Goal: Task Accomplishment & Management: Manage account settings

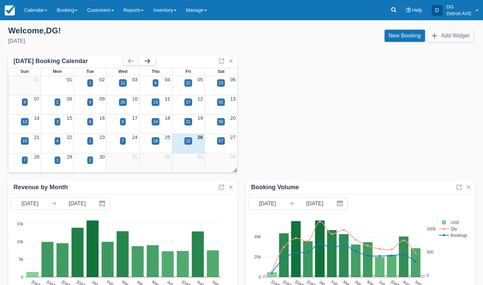
click at [144, 59] on button "button" at bounding box center [147, 61] width 16 height 8
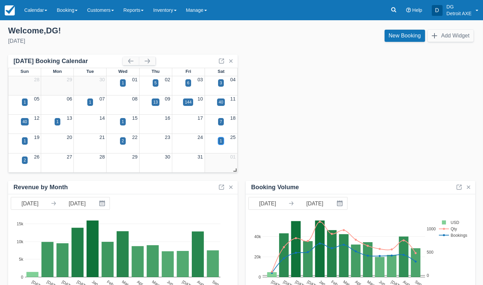
click at [219, 142] on div "1" at bounding box center [221, 140] width 6 height 7
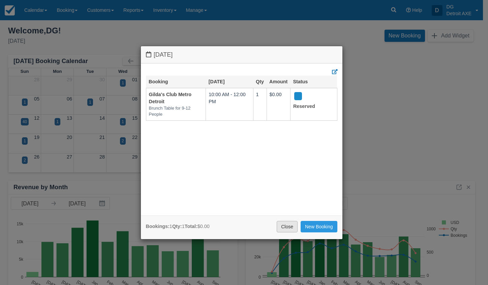
click at [284, 229] on link "Close" at bounding box center [287, 226] width 21 height 11
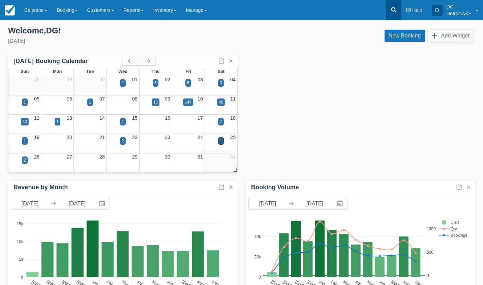
click at [394, 9] on icon at bounding box center [394, 9] width 7 height 7
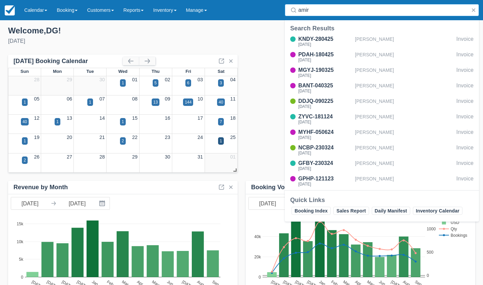
drag, startPoint x: 336, startPoint y: 15, endPoint x: 290, endPoint y: 9, distance: 46.3
click at [290, 9] on div "amir" at bounding box center [382, 10] width 194 height 12
type input "regina"
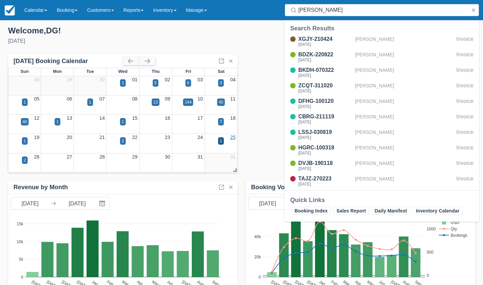
click at [233, 137] on link "25" at bounding box center [232, 137] width 5 height 5
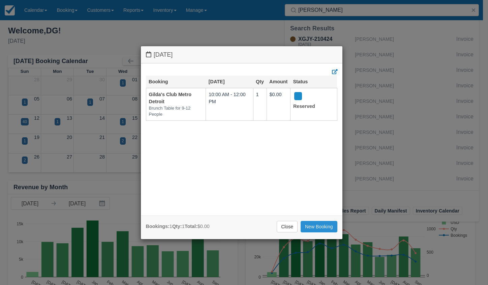
click at [323, 228] on link "New Booking" at bounding box center [319, 226] width 37 height 11
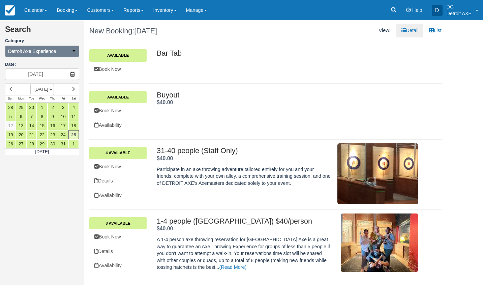
click at [78, 49] on button "Detroit Axe Experience" at bounding box center [42, 51] width 74 height 11
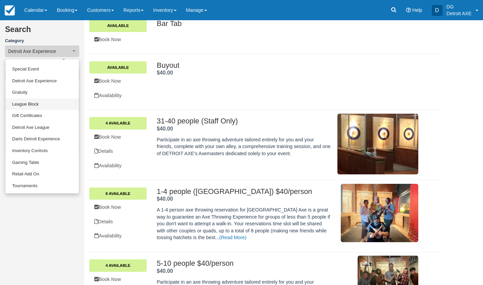
scroll to position [39, 0]
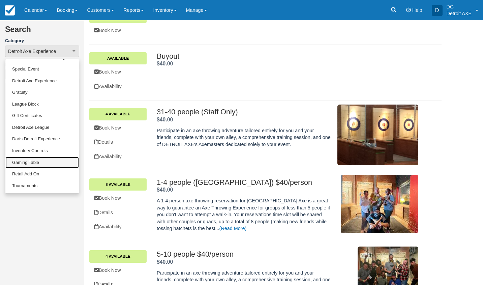
click at [43, 159] on link "Gaming Table" at bounding box center [42, 163] width 74 height 12
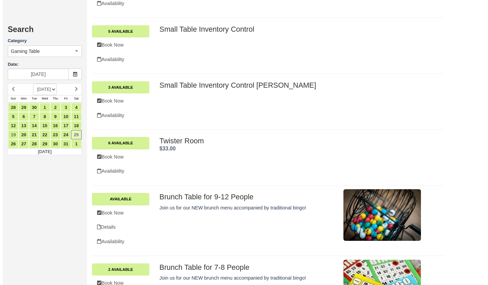
scroll to position [578, 0]
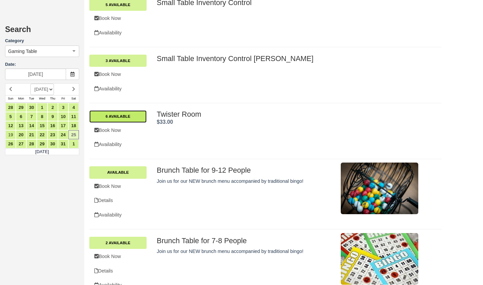
click at [141, 116] on link "6 Available" at bounding box center [117, 116] width 57 height 12
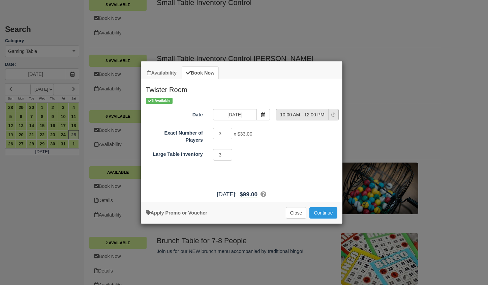
click at [309, 115] on span "10:00 AM - 12:00 PM" at bounding box center [302, 114] width 52 height 7
click at [294, 110] on button "10:00 AM - 12:00 PM" at bounding box center [307, 114] width 63 height 11
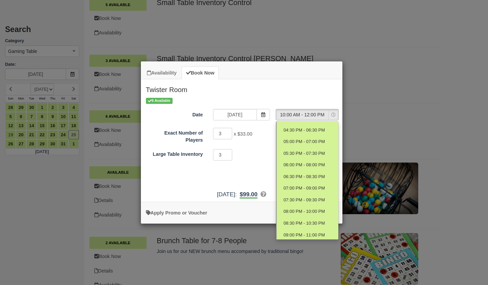
scroll to position [173, 0]
click at [304, 198] on span "08:30 PM - 10:30 PM" at bounding box center [304, 199] width 41 height 6
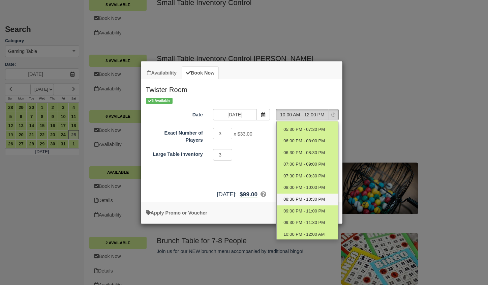
select select "21"
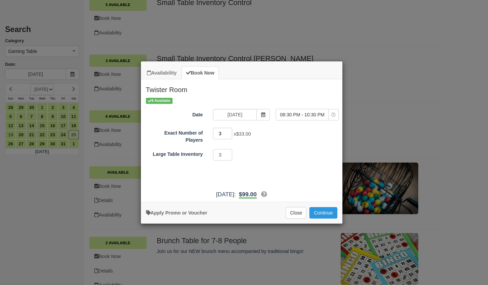
drag, startPoint x: 224, startPoint y: 134, endPoint x: 210, endPoint y: 135, distance: 13.8
click at [210, 135] on div "3 x $33.00 Required.Maximum of 18" at bounding box center [267, 134] width 118 height 13
type input "18"
click at [320, 213] on button "Continue" at bounding box center [324, 212] width 28 height 11
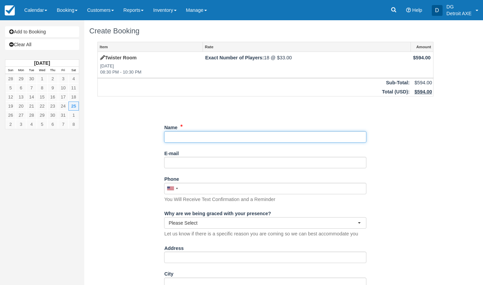
click at [246, 137] on input "Name" at bounding box center [265, 136] width 202 height 11
type input "Amir El-Aswad"
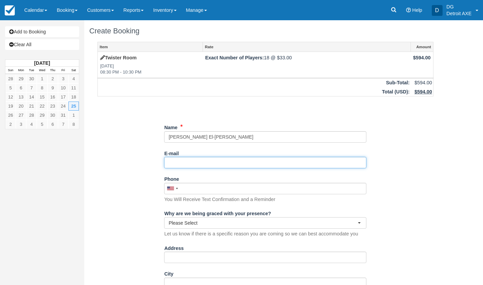
click at [265, 161] on input "E-mail" at bounding box center [265, 162] width 202 height 11
paste input "[EMAIL_ADDRESS][PERSON_NAME][DOMAIN_NAME]"
type input "[EMAIL_ADDRESS][PERSON_NAME][DOMAIN_NAME]"
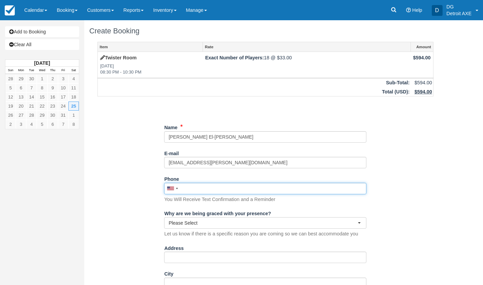
click at [229, 186] on input "Phone" at bounding box center [265, 188] width 202 height 11
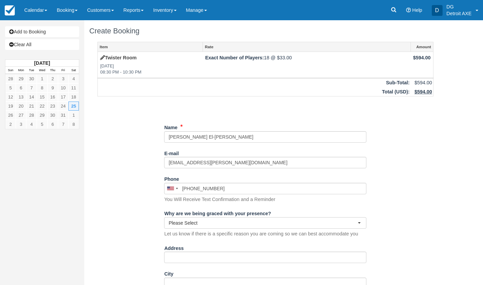
click at [408, 168] on div "Item Rate Amount Twister Room Sat Oct 25, 2025 08:30 PM - 10:30 PM Exact Number…" at bounding box center [265, 261] width 352 height 439
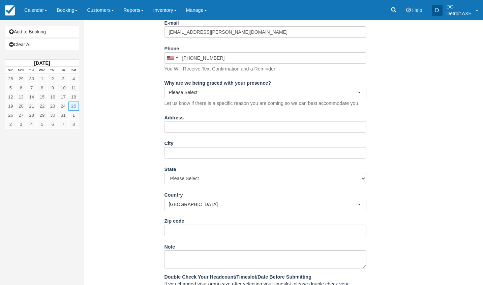
scroll to position [213, 0]
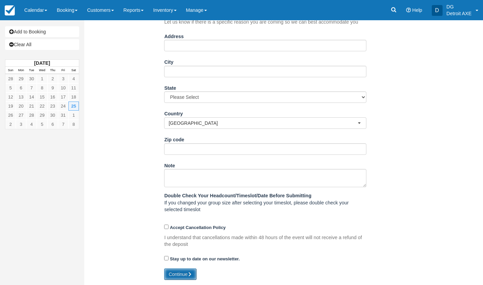
click at [188, 272] on button "Continue" at bounding box center [180, 274] width 32 height 11
type input "[PHONE_NUMBER]"
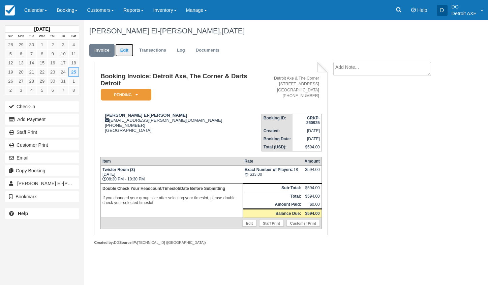
click at [128, 49] on link "Edit" at bounding box center [124, 50] width 18 height 13
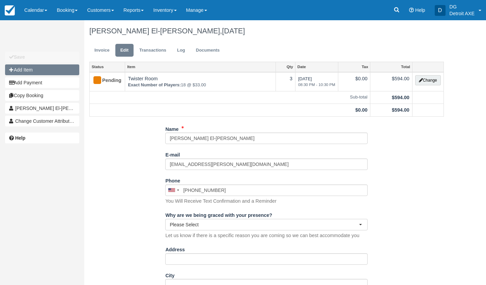
click at [51, 70] on button "Add Item" at bounding box center [42, 69] width 74 height 11
type input "0.00"
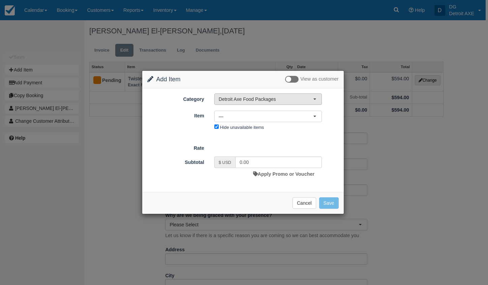
click at [291, 104] on button "Detroit Axe Food Packages" at bounding box center [269, 98] width 108 height 11
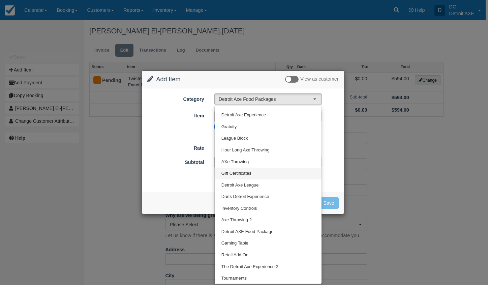
scroll to position [44, 0]
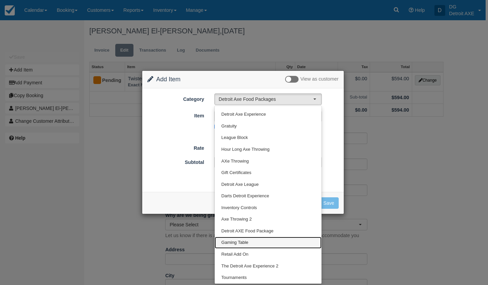
click at [262, 239] on link "Gaming Table" at bounding box center [268, 243] width 107 height 12
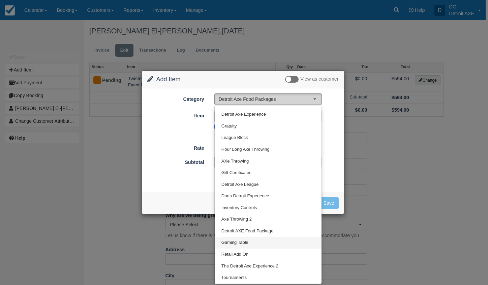
select select "6"
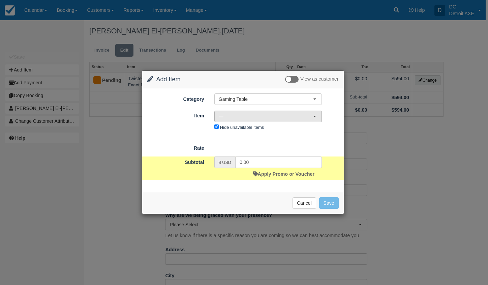
click at [275, 114] on span "—" at bounding box center [266, 116] width 94 height 7
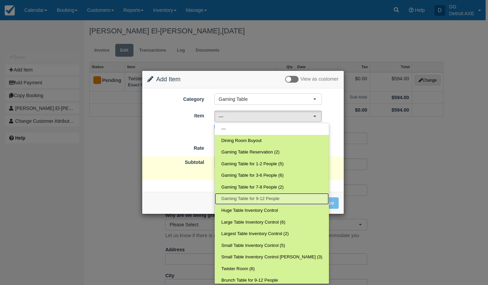
click at [277, 198] on span "Gaming Table for 9-12 People" at bounding box center [251, 199] width 58 height 6
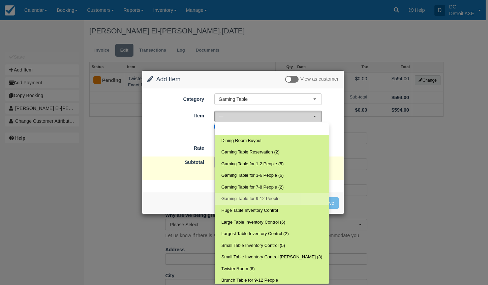
select select "182"
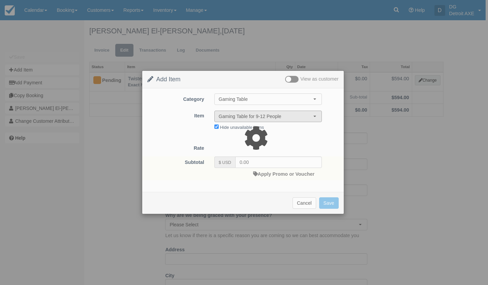
type input "9.00"
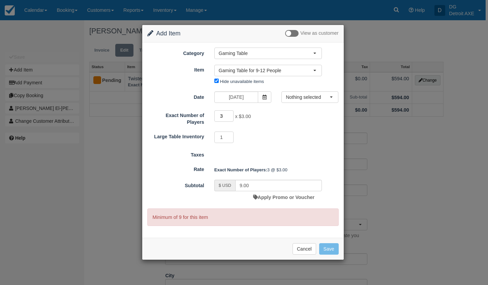
drag, startPoint x: 224, startPoint y: 115, endPoint x: 212, endPoint y: 116, distance: 12.2
click at [212, 116] on div "3 x $3.00 Minimum of 9Maximum of 12" at bounding box center [268, 116] width 118 height 13
type input "9"
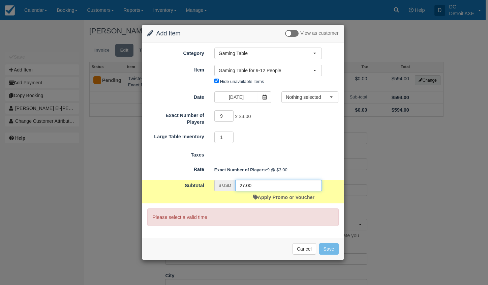
drag, startPoint x: 259, startPoint y: 188, endPoint x: 234, endPoint y: 181, distance: 25.9
click at [234, 181] on div "$ USD 27.00" at bounding box center [269, 185] width 108 height 11
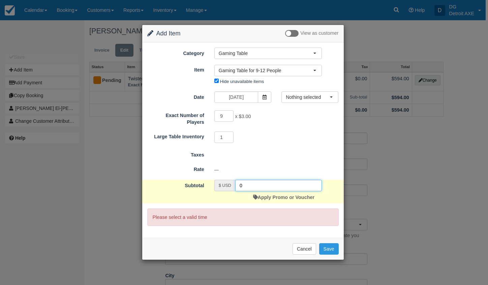
type input "0"
click at [289, 147] on form "Category Gaming Table Detroit Axe Food Packages Toast Transaction Mirroring Spe…" at bounding box center [243, 137] width 192 height 178
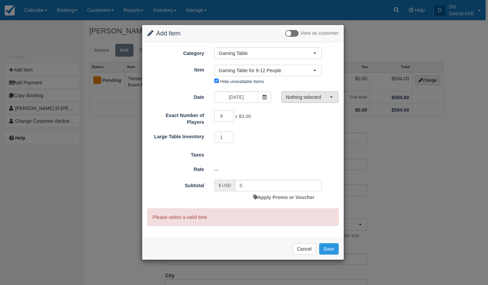
click at [310, 100] on span "Nothing selected" at bounding box center [308, 97] width 44 height 7
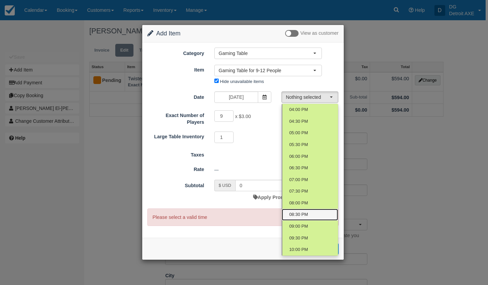
click at [298, 213] on span "08:30 PM" at bounding box center [298, 214] width 19 height 6
select select "9"
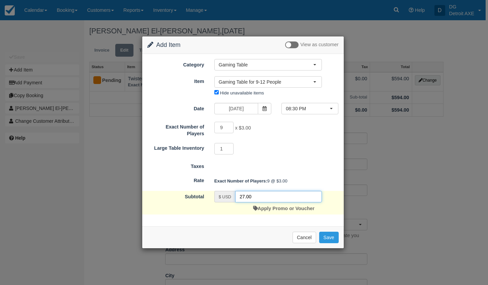
drag, startPoint x: 271, startPoint y: 197, endPoint x: 222, endPoint y: 198, distance: 49.6
click at [222, 198] on div "$ USD 27.00" at bounding box center [269, 196] width 108 height 11
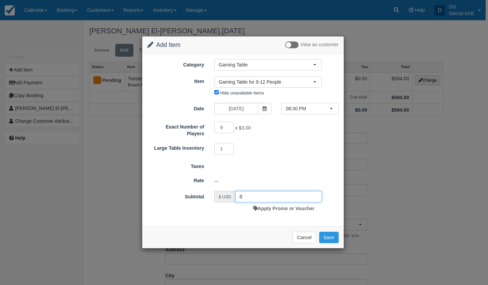
type input "0"
click at [282, 145] on div "1" at bounding box center [268, 149] width 118 height 13
click at [325, 235] on button "Save" at bounding box center [329, 237] width 20 height 11
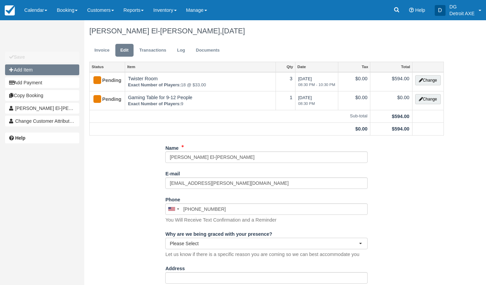
click at [68, 74] on button "Add Item" at bounding box center [42, 69] width 74 height 11
type input "0.00"
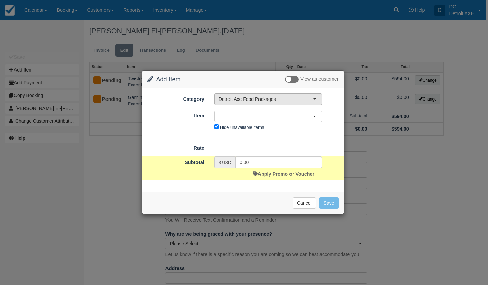
click at [241, 99] on span "Detroit Axe Food Packages" at bounding box center [266, 99] width 94 height 7
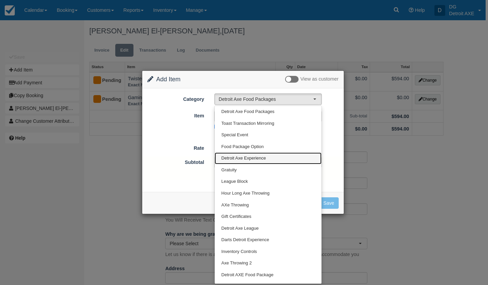
click at [244, 154] on link "Detroit Axe Experience" at bounding box center [268, 158] width 107 height 12
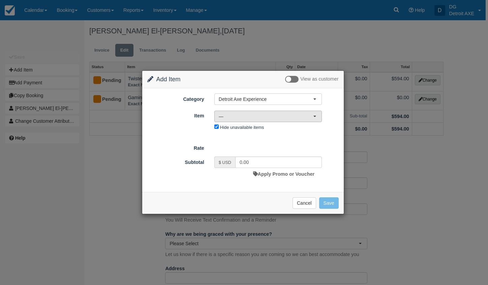
click at [250, 113] on span "—" at bounding box center [266, 116] width 94 height 7
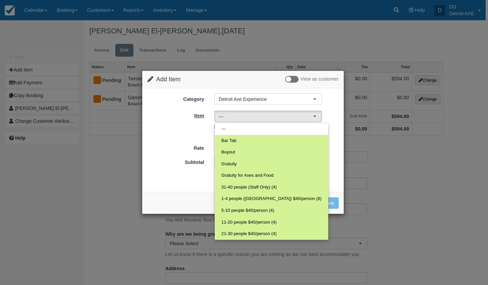
click at [199, 116] on label "Item" at bounding box center [175, 114] width 67 height 9
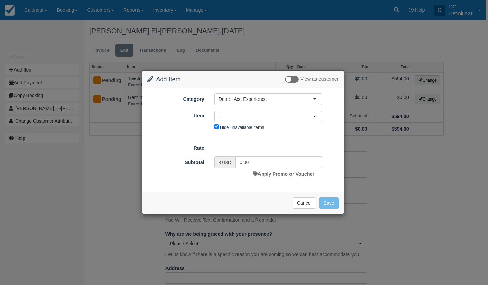
click at [256, 146] on div "Rate" at bounding box center [243, 146] width 202 height 9
click at [309, 122] on div "Nothing selected — — Bar Tab Buyout Gratuity Gratuity for Axes and Food 31-40 p…" at bounding box center [268, 122] width 118 height 22
click at [309, 120] on button "—" at bounding box center [269, 116] width 108 height 11
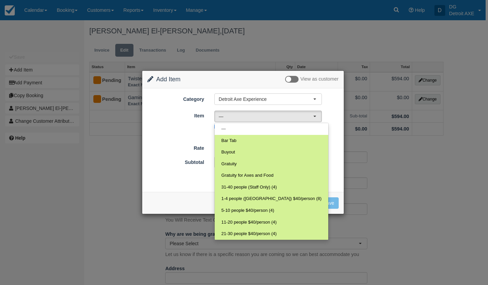
click at [334, 185] on div "Category Detroit Axe Experience Detroit Axe Food Packages Toast Transaction Mir…" at bounding box center [243, 140] width 202 height 104
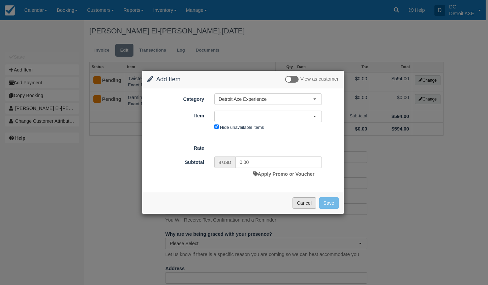
click at [303, 202] on button "Cancel" at bounding box center [305, 202] width 24 height 11
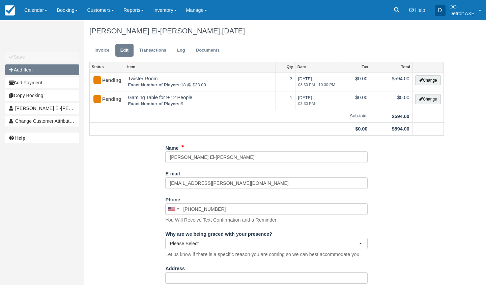
click at [54, 66] on button "Add Item" at bounding box center [42, 69] width 74 height 11
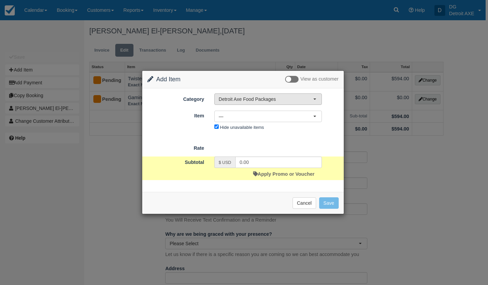
click at [261, 97] on span "Detroit Axe Food Packages" at bounding box center [266, 99] width 94 height 7
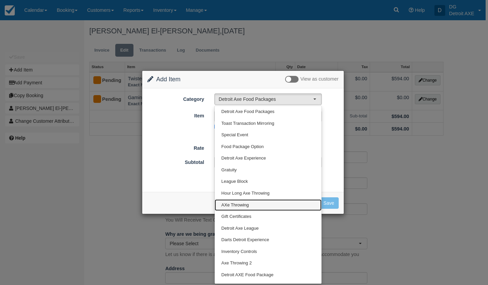
click at [245, 204] on span "AXe Throwing" at bounding box center [235, 205] width 27 height 6
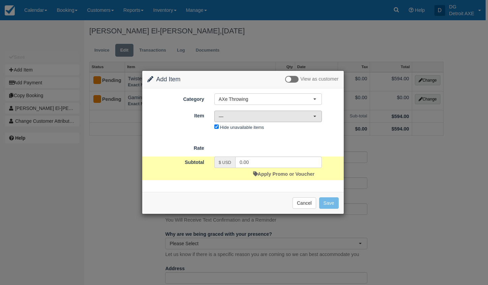
click at [249, 111] on button "—" at bounding box center [269, 116] width 108 height 11
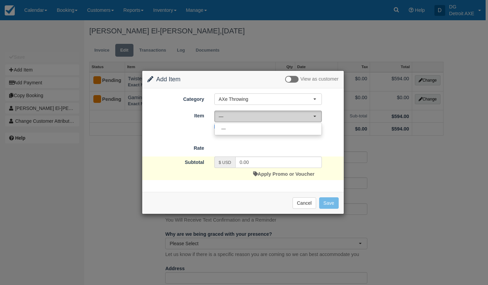
click at [251, 121] on button "—" at bounding box center [269, 116] width 108 height 11
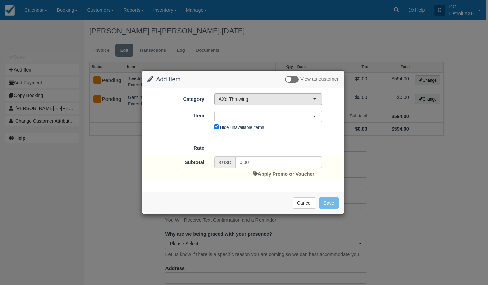
click at [255, 103] on button "AXe Throwing" at bounding box center [269, 98] width 108 height 11
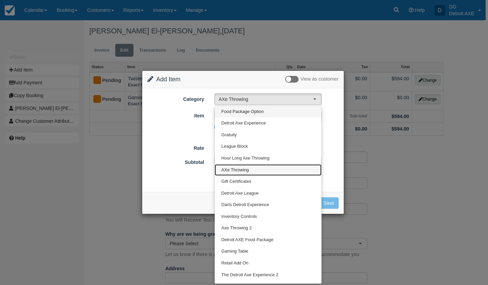
scroll to position [41, 0]
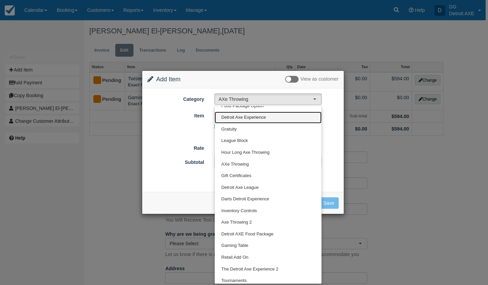
click at [261, 115] on span "Detroit Axe Experience" at bounding box center [244, 117] width 45 height 6
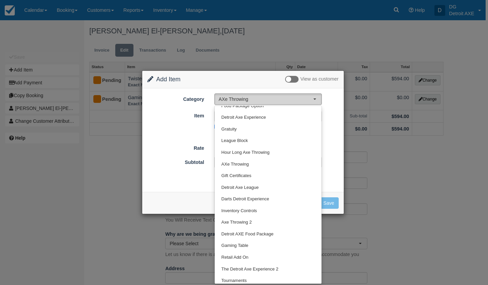
select select "14"
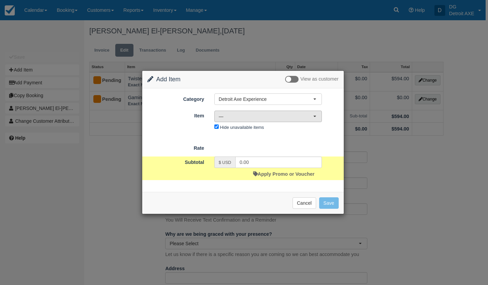
click at [259, 117] on span "—" at bounding box center [266, 116] width 94 height 7
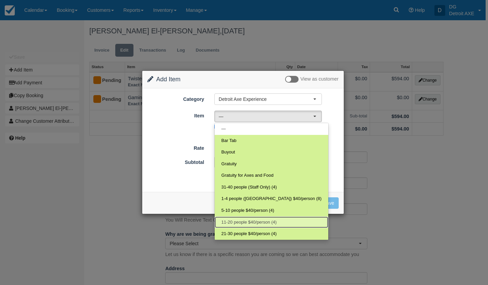
click at [267, 220] on span "11-20 people $40/person (4)" at bounding box center [249, 222] width 55 height 6
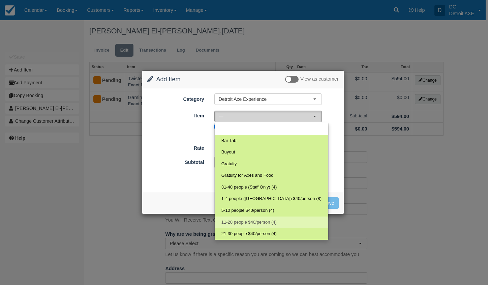
select select "140"
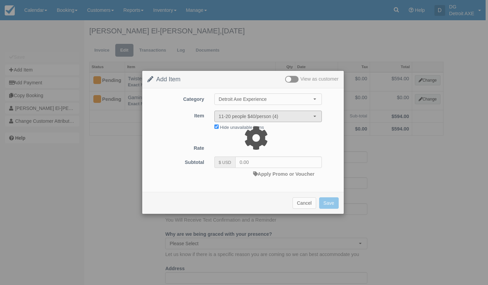
type input "120.00"
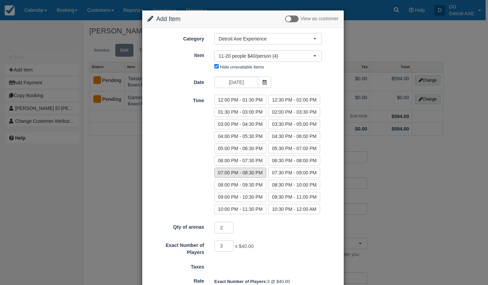
click at [255, 175] on label "07:00 PM - 08:30 PM" at bounding box center [241, 173] width 52 height 10
radio input "true"
type input "440.00"
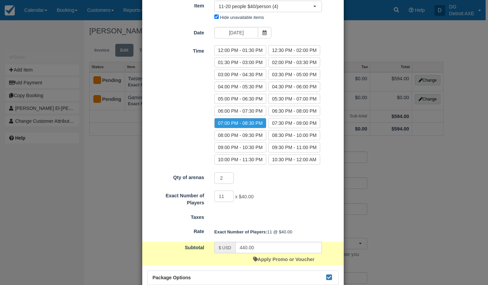
scroll to position [50, 0]
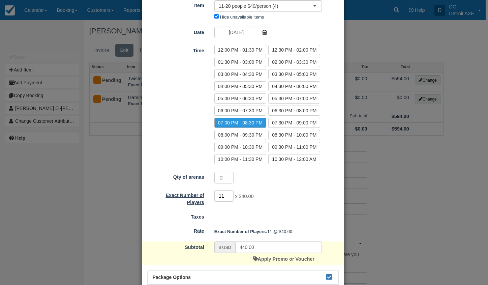
drag, startPoint x: 225, startPoint y: 196, endPoint x: 204, endPoint y: 193, distance: 21.4
click at [204, 193] on div "Exact Number of Players 11 x $40.00 Minimum of 11Maximum of 20" at bounding box center [243, 198] width 202 height 16
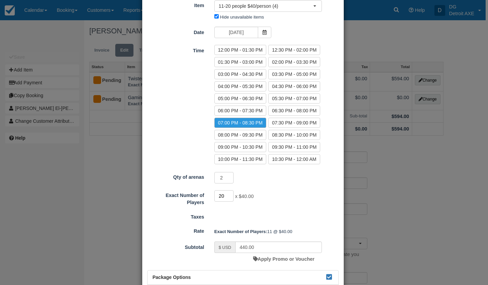
type input "20"
click at [275, 197] on div "20 x $40.00 Minimum of 11Maximum of 20" at bounding box center [268, 196] width 118 height 13
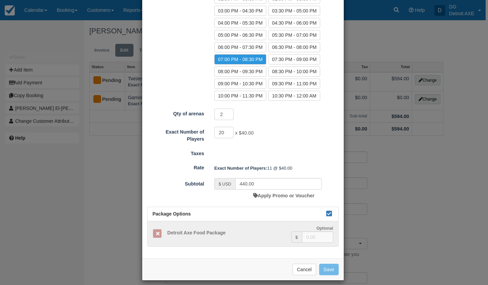
type input "800.00"
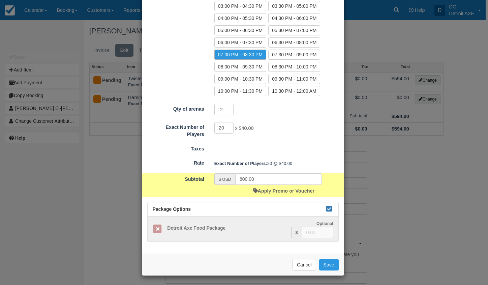
scroll to position [119, 0]
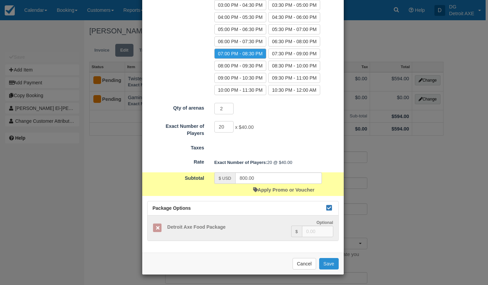
click at [325, 262] on button "Save" at bounding box center [329, 263] width 20 height 11
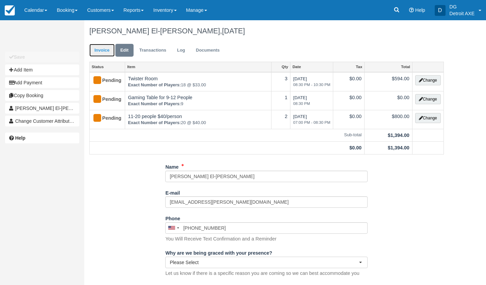
click at [100, 46] on link "Invoice" at bounding box center [101, 50] width 25 height 13
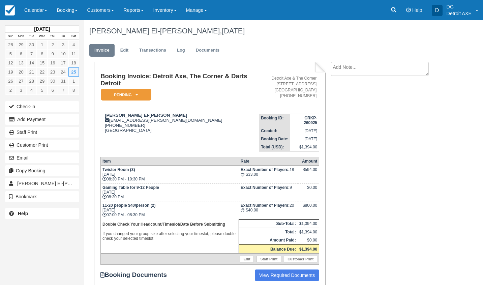
click at [365, 67] on textarea at bounding box center [380, 69] width 98 height 14
type textarea "$100 deposit for dining room, $80 for axe throwing."
click at [357, 105] on button "Create" at bounding box center [346, 107] width 30 height 11
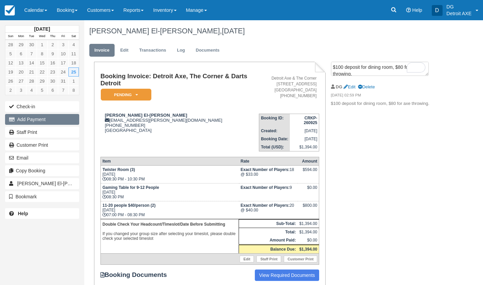
click at [39, 121] on button "Add Payment" at bounding box center [42, 119] width 74 height 11
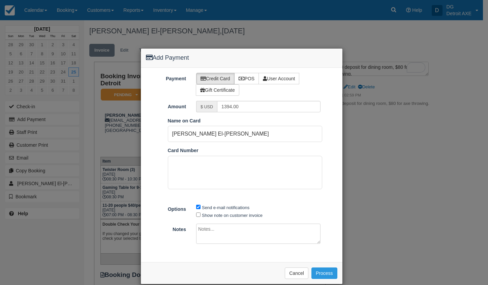
click at [301, 247] on div "Payment Credit Card POS User Account Gift Certificate Amount $ USD 1394.00 Pay …" at bounding box center [242, 165] width 202 height 194
click at [328, 273] on button "Process" at bounding box center [325, 272] width 26 height 11
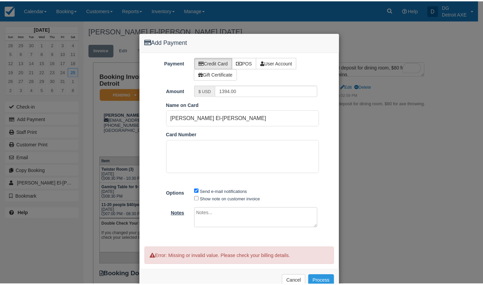
scroll to position [33, 0]
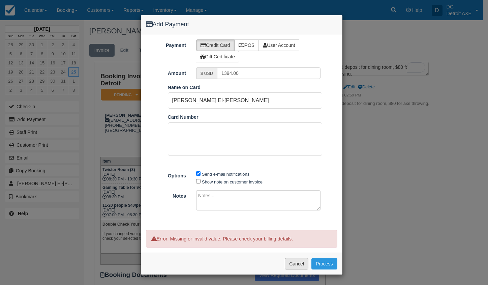
click at [293, 262] on button "Cancel" at bounding box center [297, 263] width 24 height 11
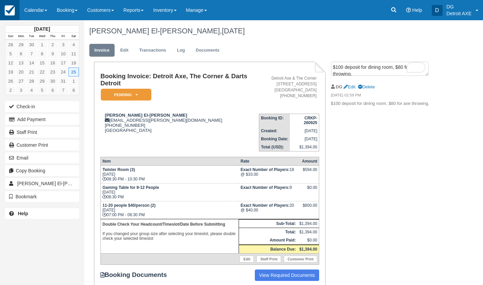
click at [11, 13] on img at bounding box center [10, 10] width 10 height 10
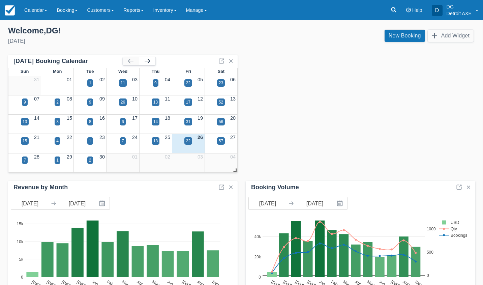
click at [148, 58] on button "button" at bounding box center [147, 61] width 16 height 8
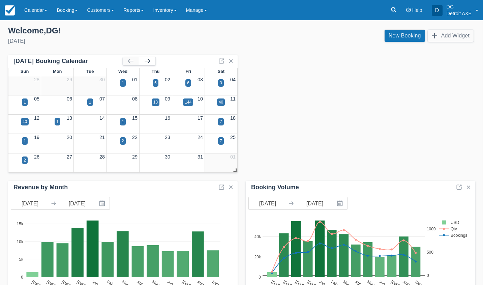
click at [151, 62] on button "button" at bounding box center [147, 61] width 16 height 8
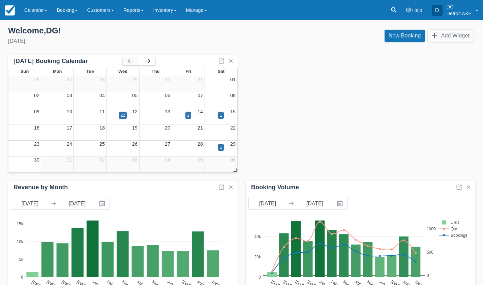
click at [151, 62] on button "button" at bounding box center [147, 61] width 16 height 8
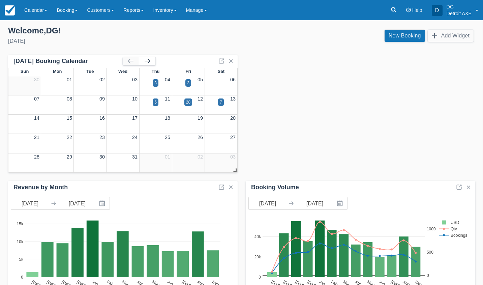
click at [151, 62] on button "button" at bounding box center [147, 61] width 16 height 8
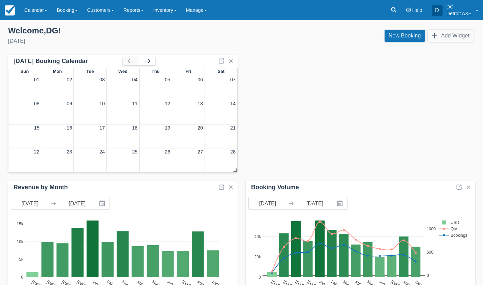
click at [151, 62] on button "button" at bounding box center [147, 61] width 16 height 8
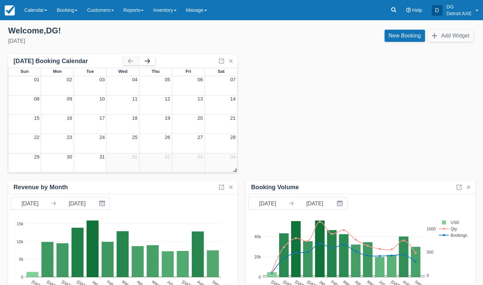
click at [151, 62] on button "button" at bounding box center [147, 61] width 16 height 8
